Goal: Information Seeking & Learning: Learn about a topic

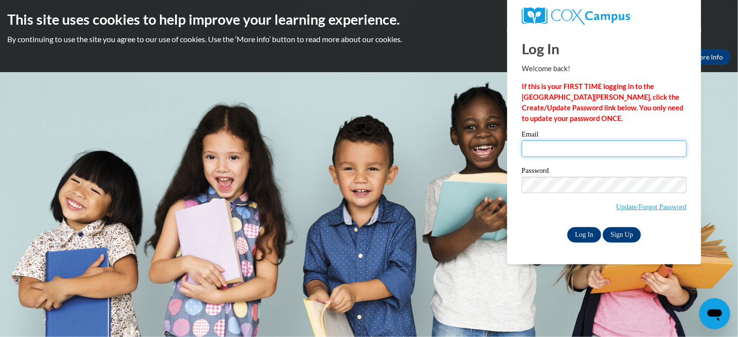
type input "jfryman2213@gmail.com"
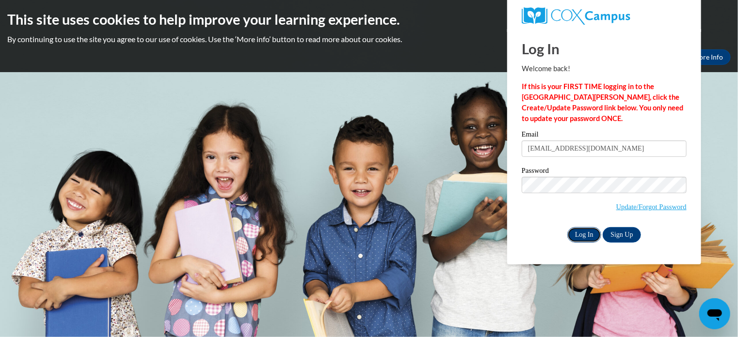
click at [584, 233] on input "Log In" at bounding box center [584, 235] width 34 height 16
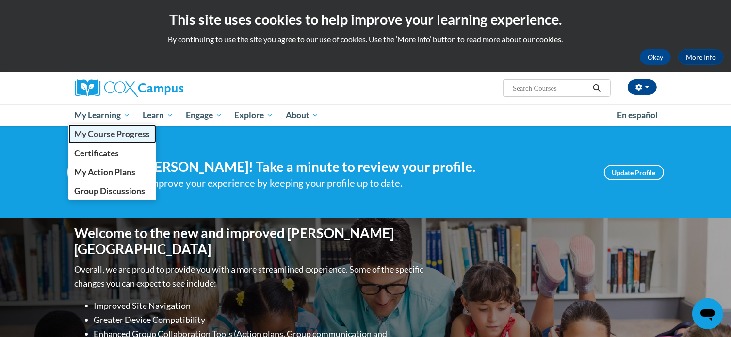
click at [127, 130] on span "My Course Progress" at bounding box center [112, 134] width 76 height 10
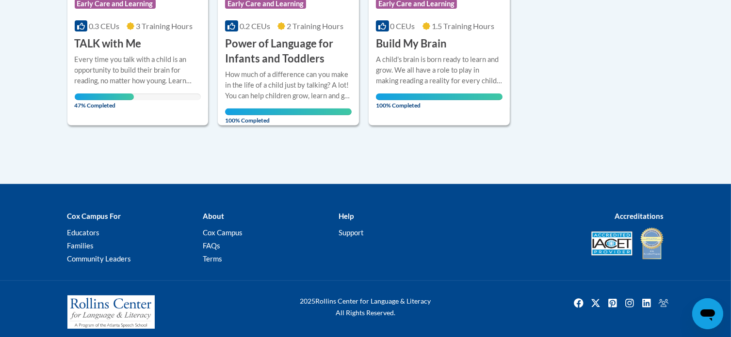
scroll to position [365, 0]
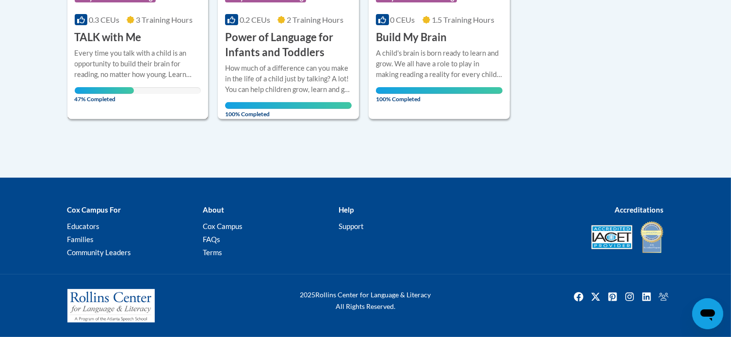
click at [132, 73] on div "Every time you talk with a child is an opportunity to build their brain for rea…" at bounding box center [138, 64] width 127 height 32
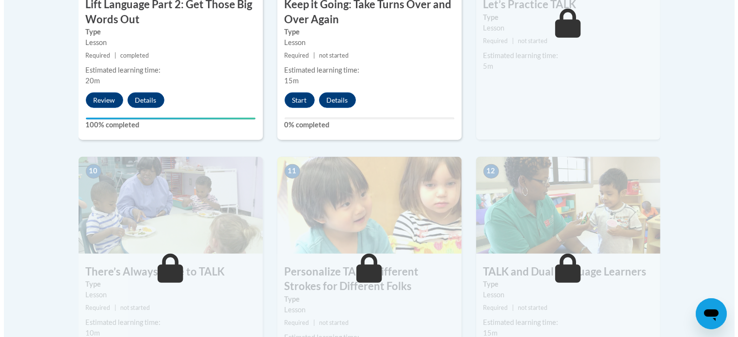
scroll to position [959, 0]
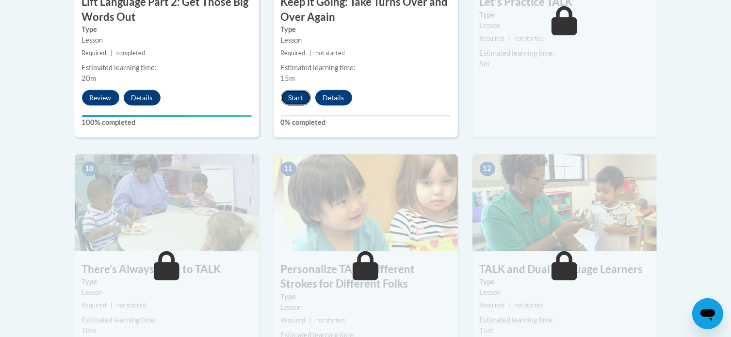
click at [300, 93] on button "Start" at bounding box center [296, 98] width 30 height 16
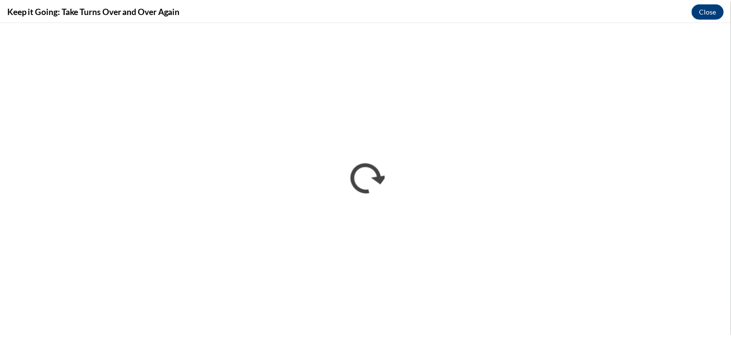
scroll to position [0, 0]
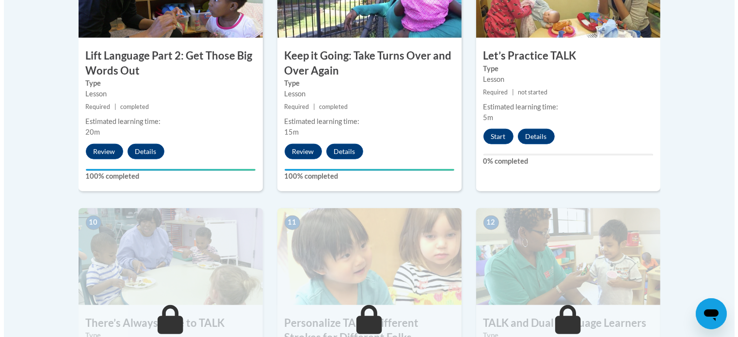
scroll to position [911, 0]
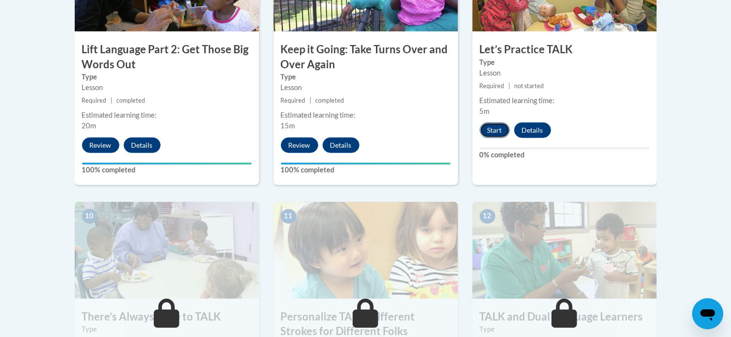
click at [502, 127] on button "Start" at bounding box center [494, 131] width 30 height 16
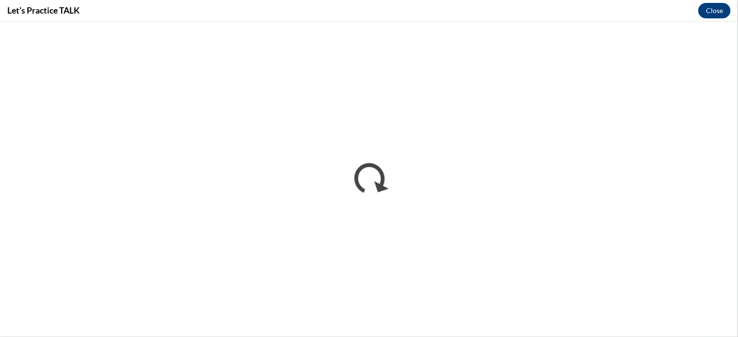
scroll to position [0, 0]
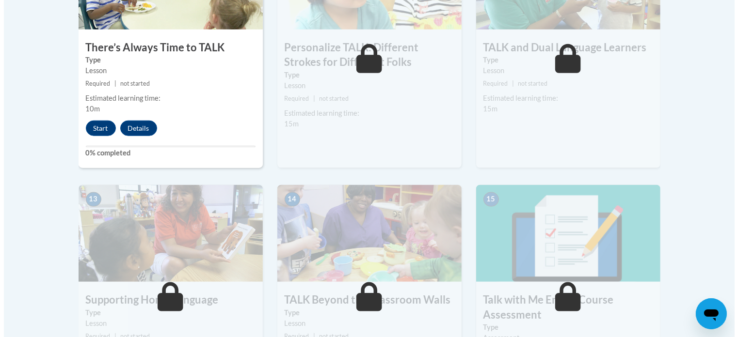
scroll to position [1192, 0]
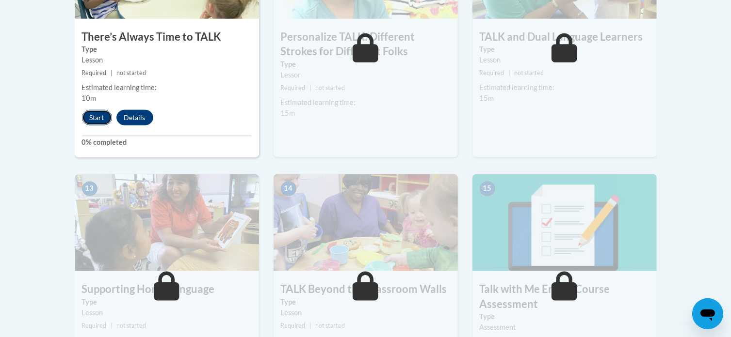
click at [99, 112] on button "Start" at bounding box center [97, 118] width 30 height 16
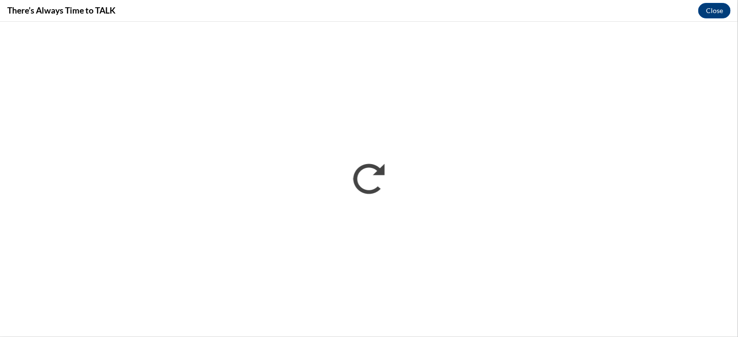
scroll to position [0, 0]
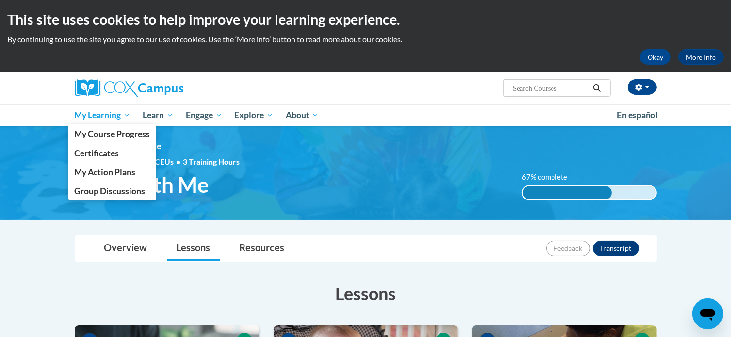
click at [101, 119] on span "My Learning" at bounding box center [102, 116] width 56 height 12
click at [146, 134] on span "My Course Progress" at bounding box center [112, 134] width 76 height 10
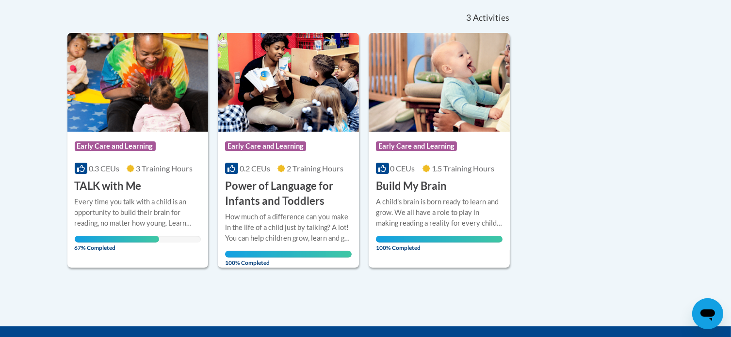
scroll to position [229, 0]
